Goal: Find specific page/section: Find specific page/section

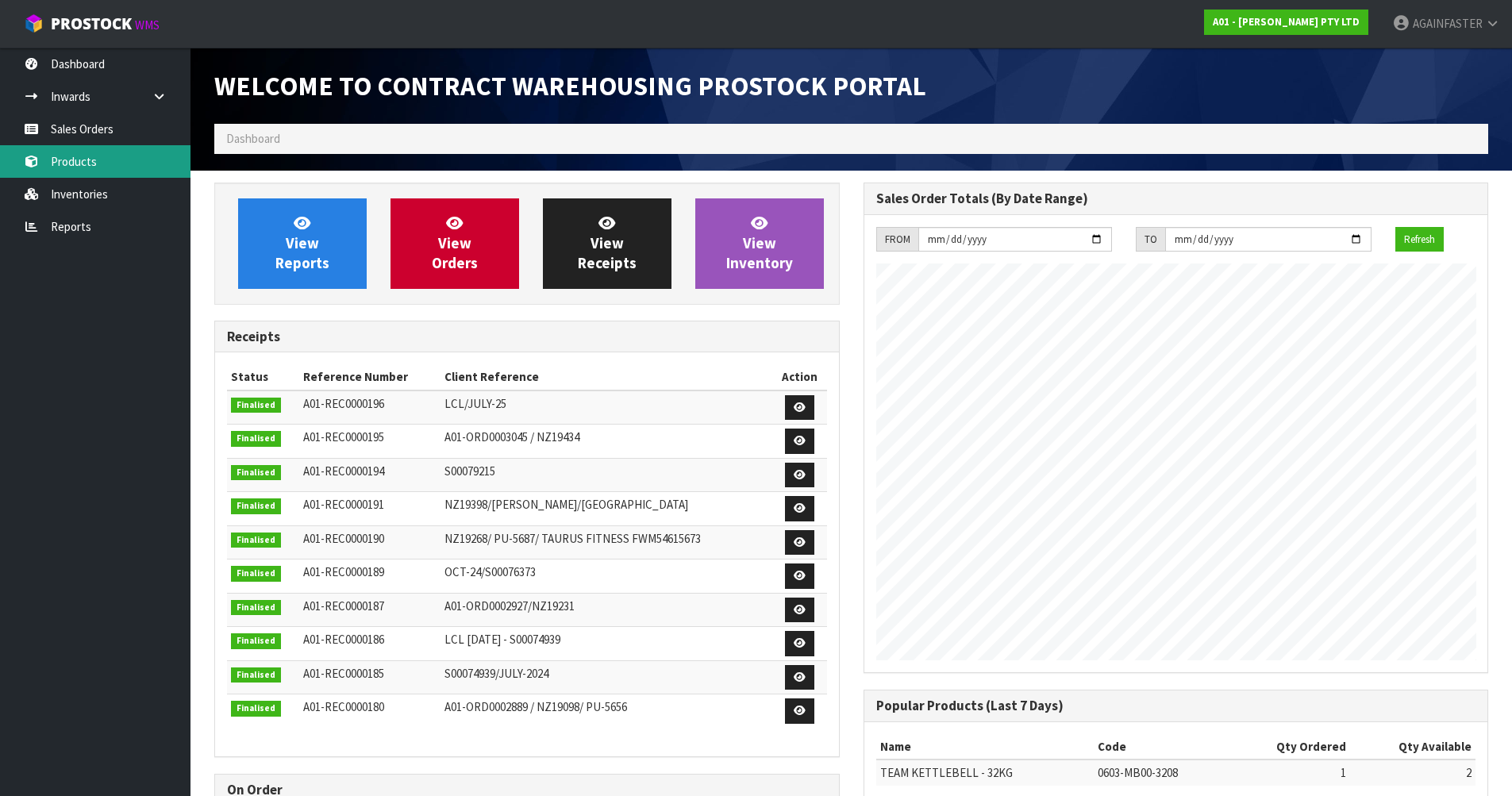
scroll to position [648, 648]
click at [131, 163] on link "Products" at bounding box center [95, 161] width 191 height 33
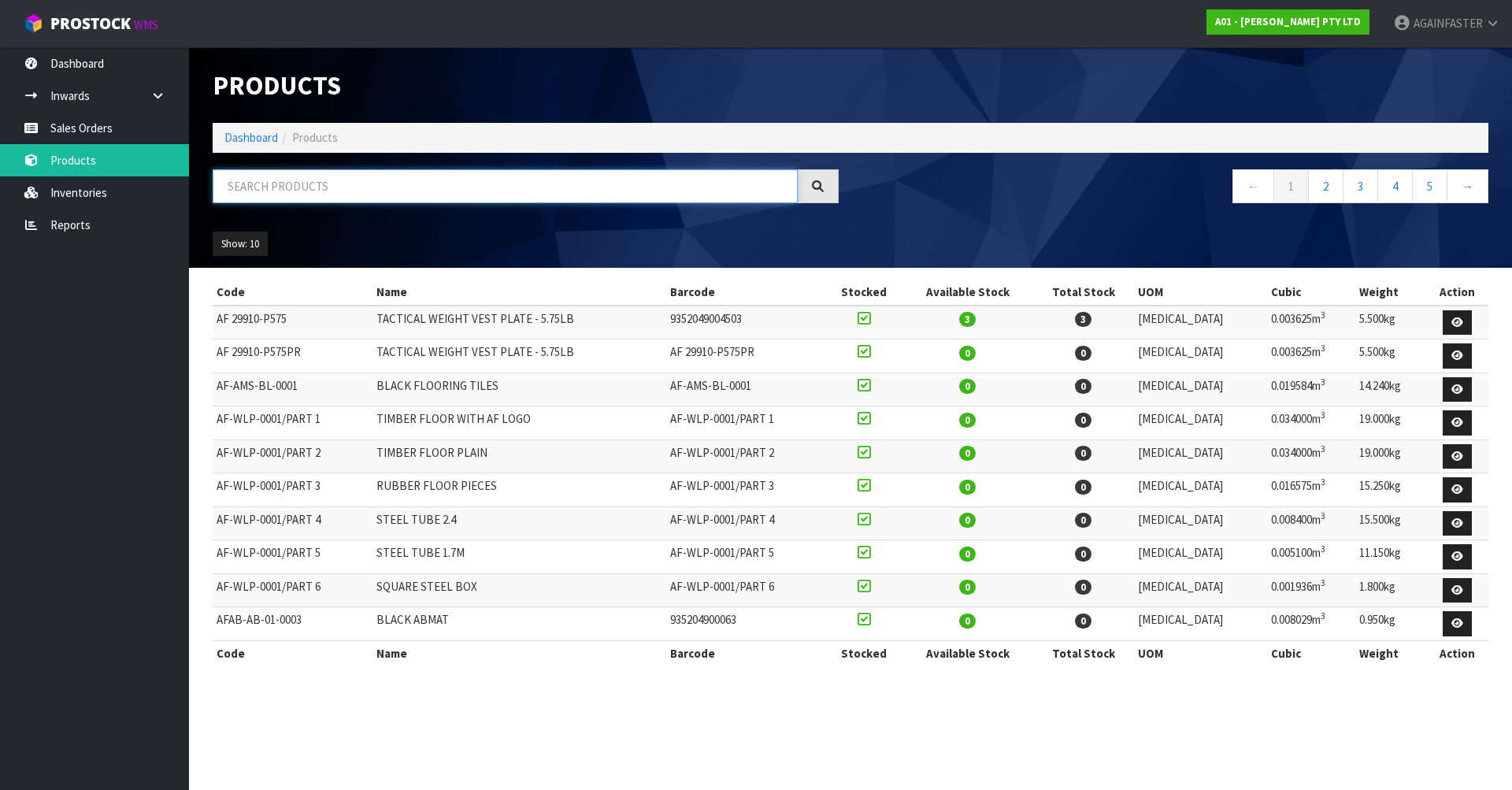
click at [275, 191] on input "text" at bounding box center [505, 186] width 585 height 34
paste input "Competition 80x80 Rig/Rack Pull Up Bar Large (GLOSS BLACK)"
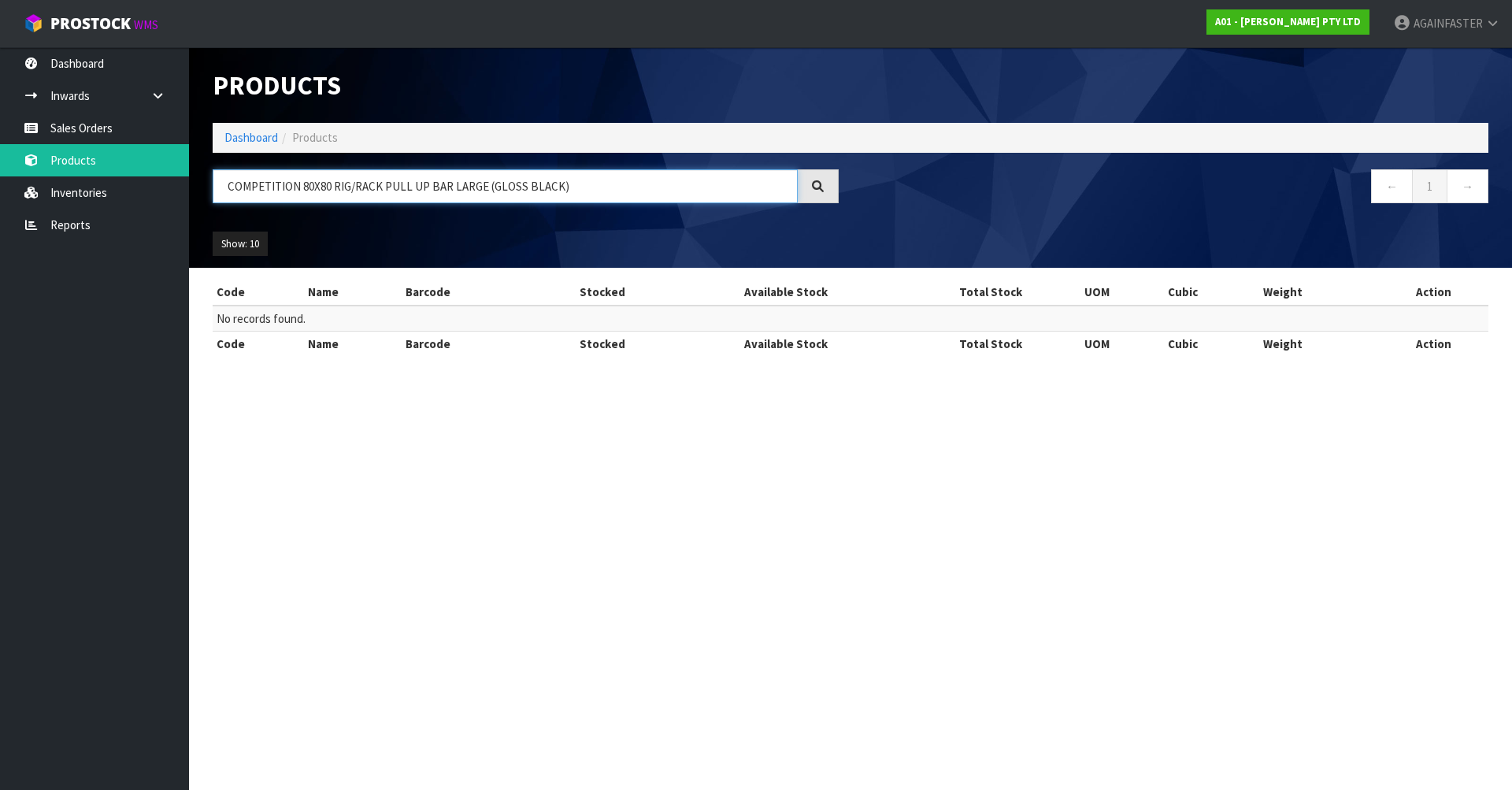
click at [229, 187] on input "COMPETITION 80X80 RIG/RACK PULL UP BAR LARGE (GLOSS BLACK)" at bounding box center [505, 186] width 585 height 34
drag, startPoint x: 483, startPoint y: 184, endPoint x: 741, endPoint y: 171, distance: 258.3
click at [691, 185] on input "COMPETITION 80X80 RIG/RACK PULL UP BAR LARGE (GLOSS BLACK)" at bounding box center [505, 186] width 585 height 34
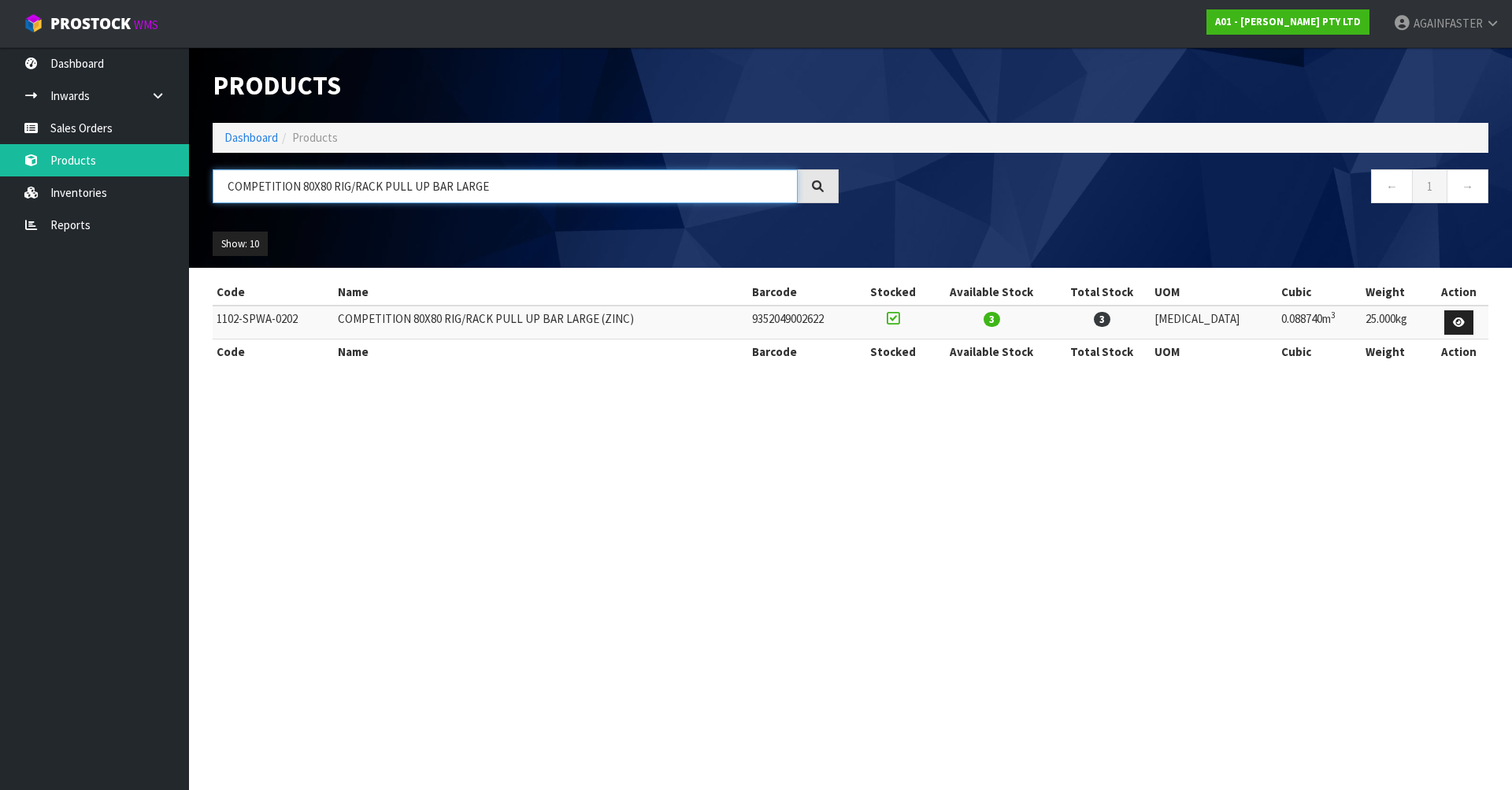
type input "COMPETITION 80X80 RIG/RACK PULL UP BAR LARGE"
